Goal: Find specific page/section: Find specific page/section

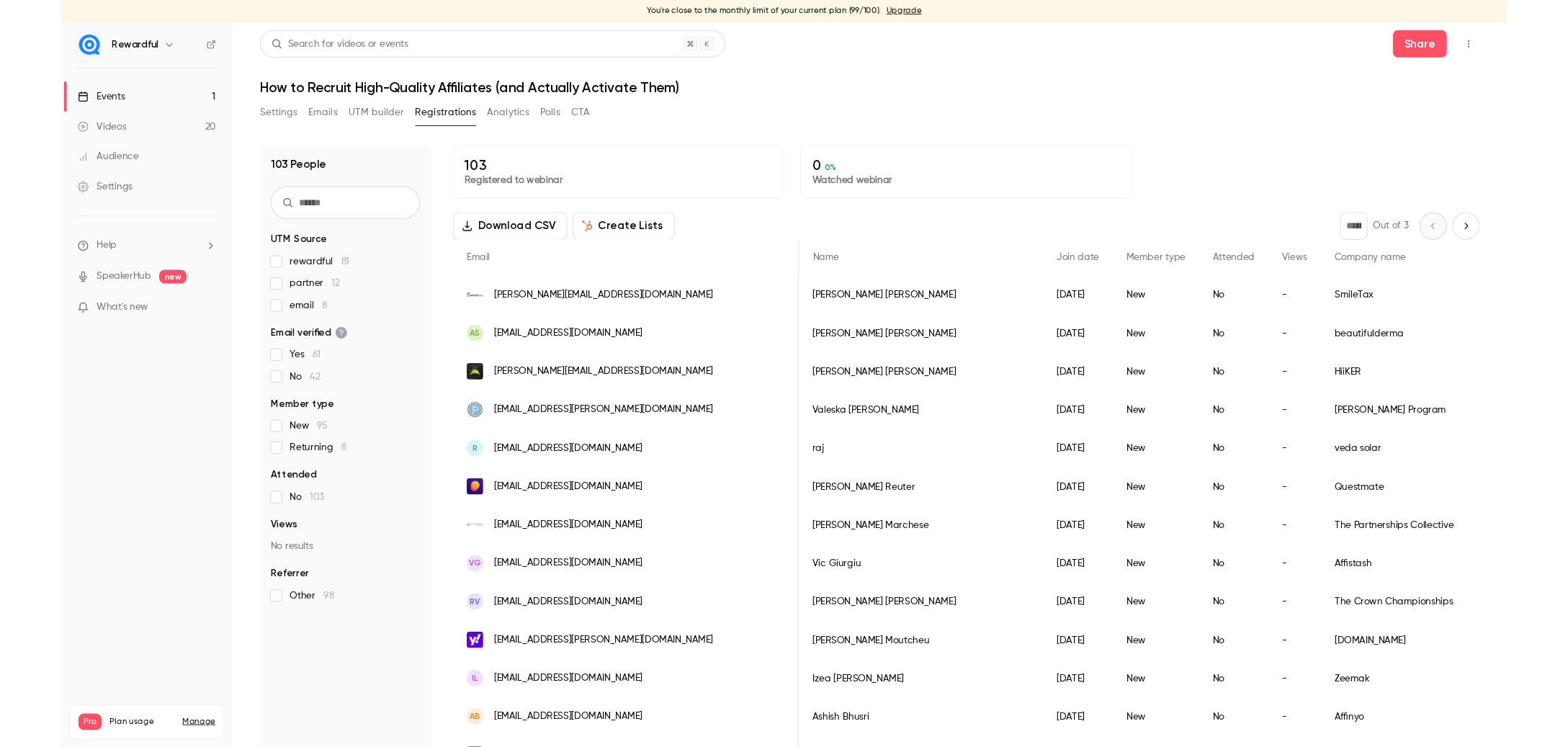
scroll to position [0, 436]
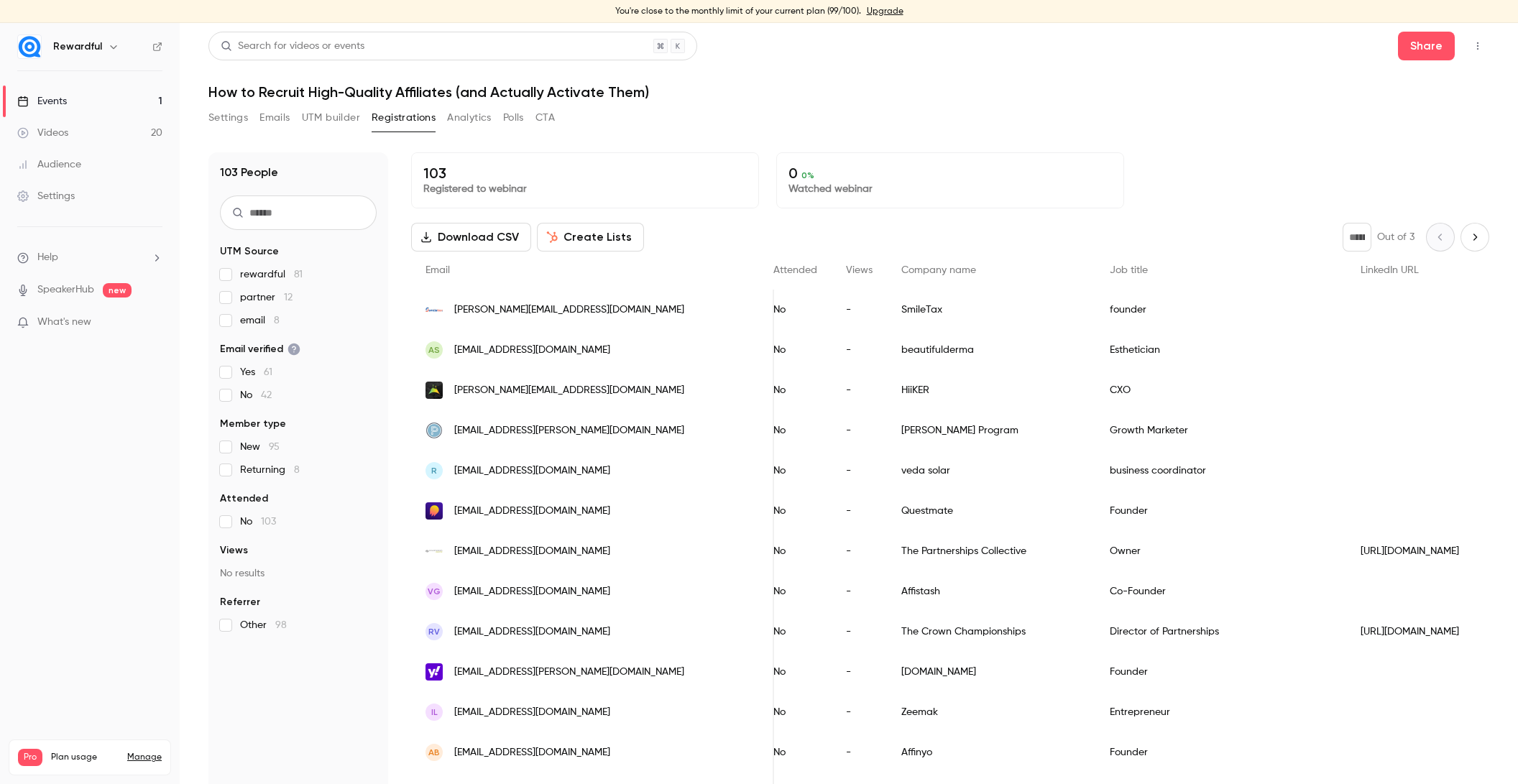
click at [72, 97] on link "Events 1" at bounding box center [90, 101] width 179 height 32
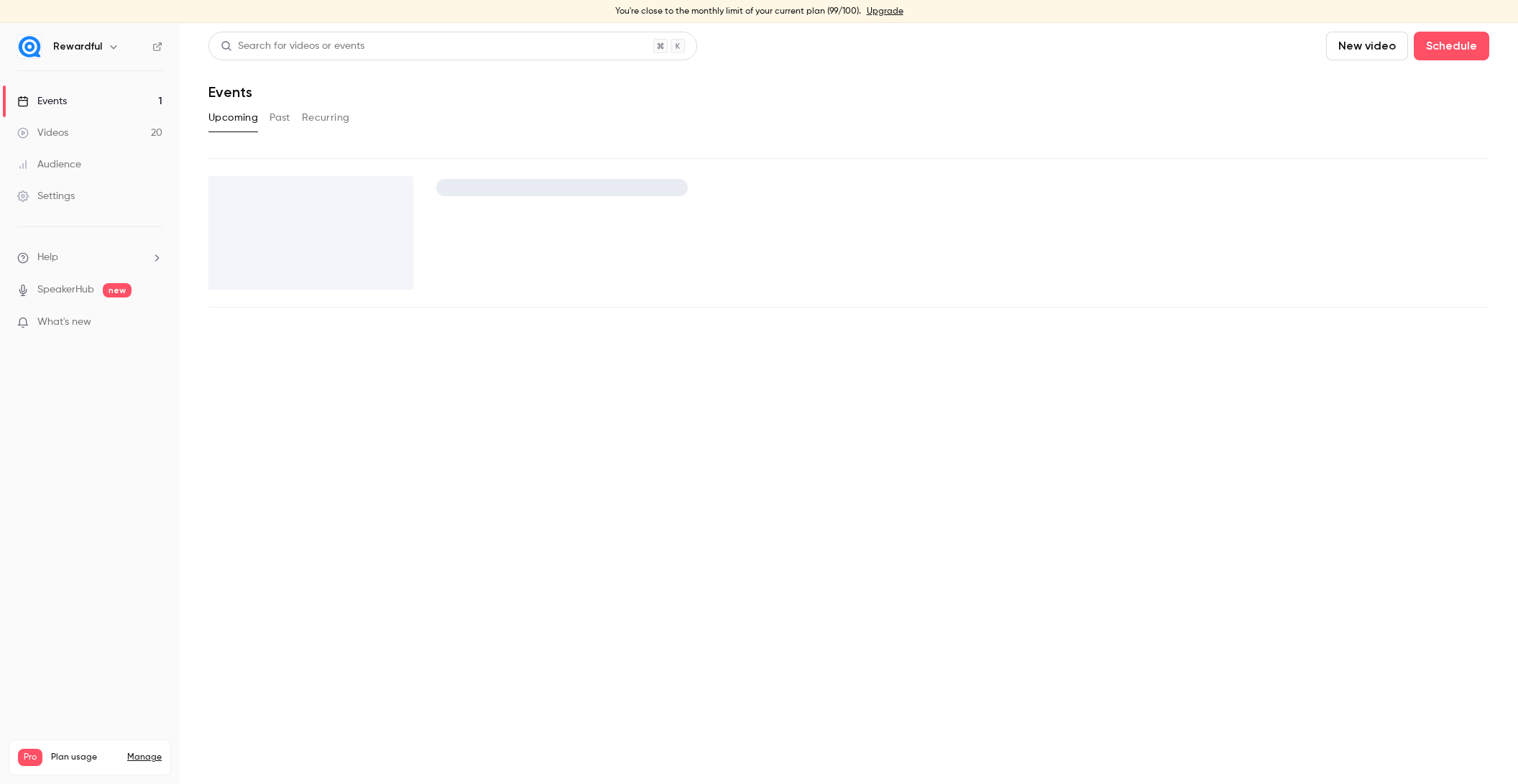
click at [88, 105] on link "Events 1" at bounding box center [90, 101] width 179 height 32
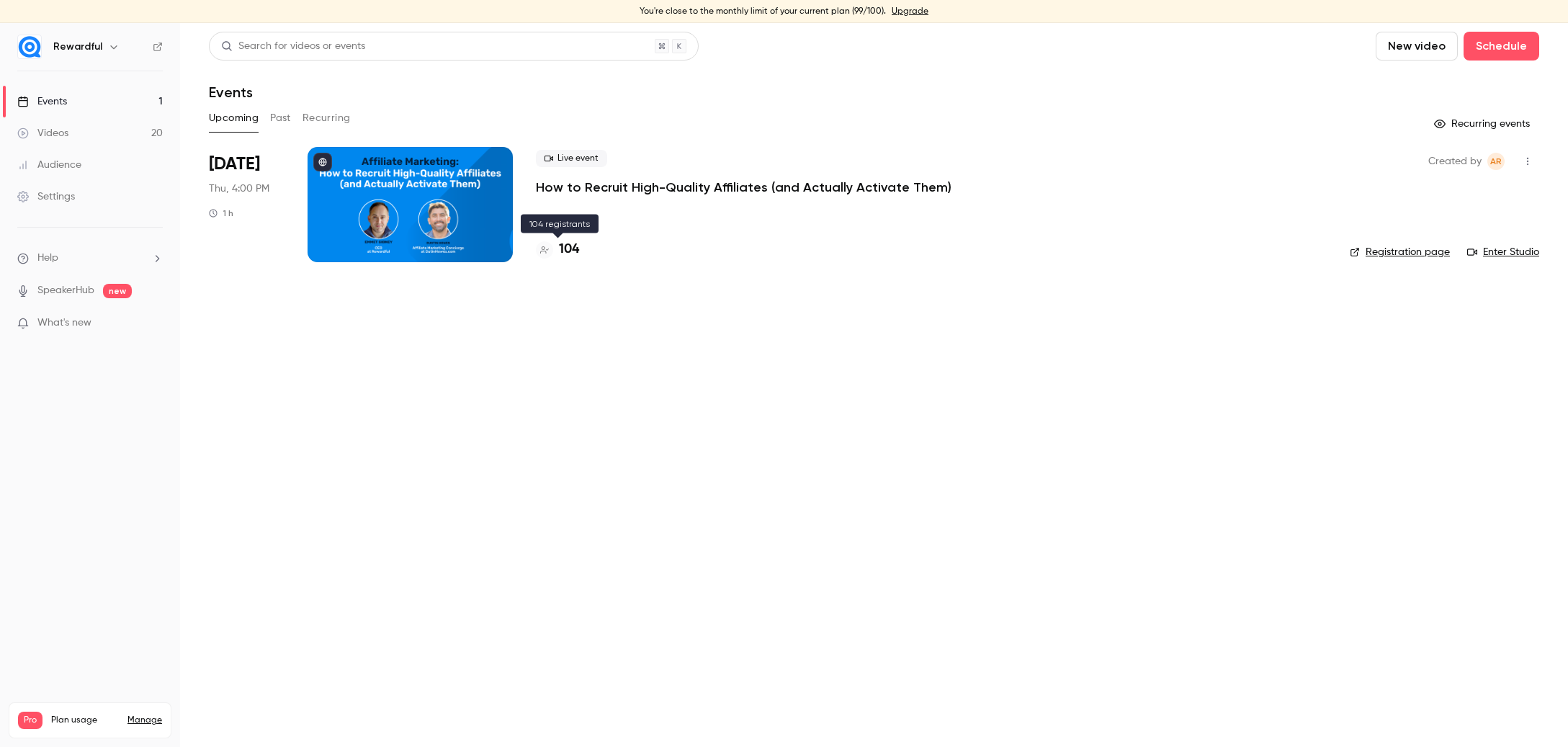
click at [575, 244] on h4 "104" at bounding box center [569, 249] width 20 height 19
